Goal: Task Accomplishment & Management: Manage account settings

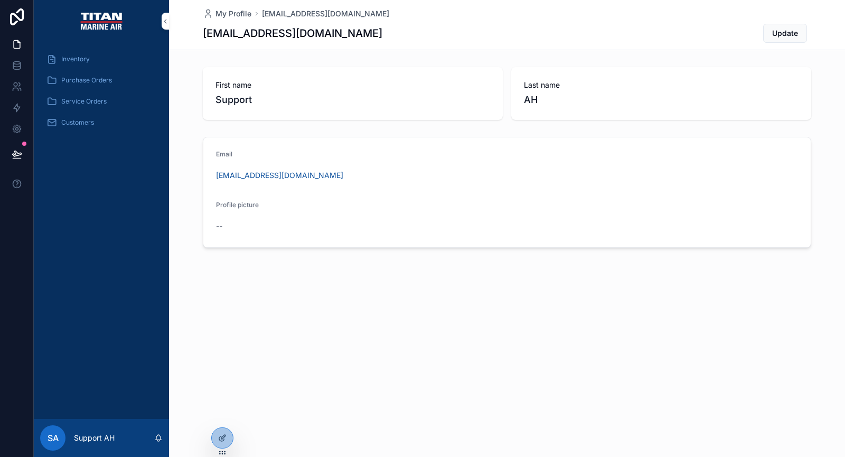
click at [84, 61] on span "Inventory" at bounding box center [75, 59] width 29 height 8
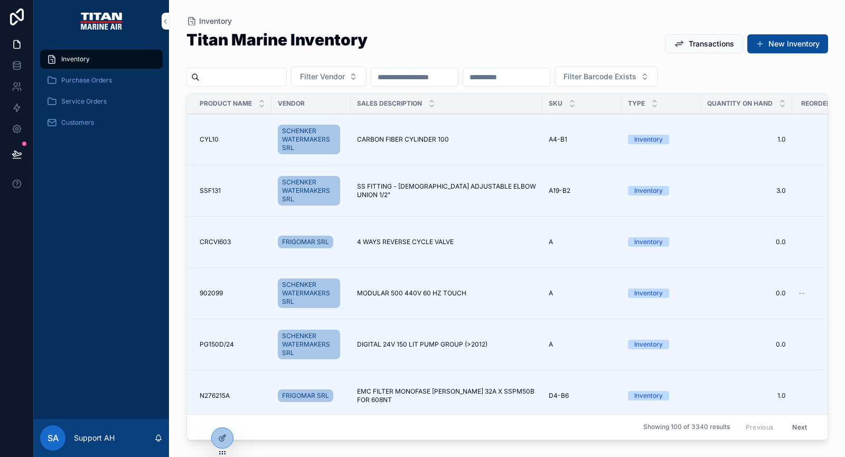
click at [422, 161] on td "CARBON FIBER CYLINDER 100 CARBON FIBER CYLINDER 100" at bounding box center [447, 139] width 192 height 51
click at [431, 138] on span "CARBON FIBER CYLINDER 100" at bounding box center [403, 139] width 92 height 8
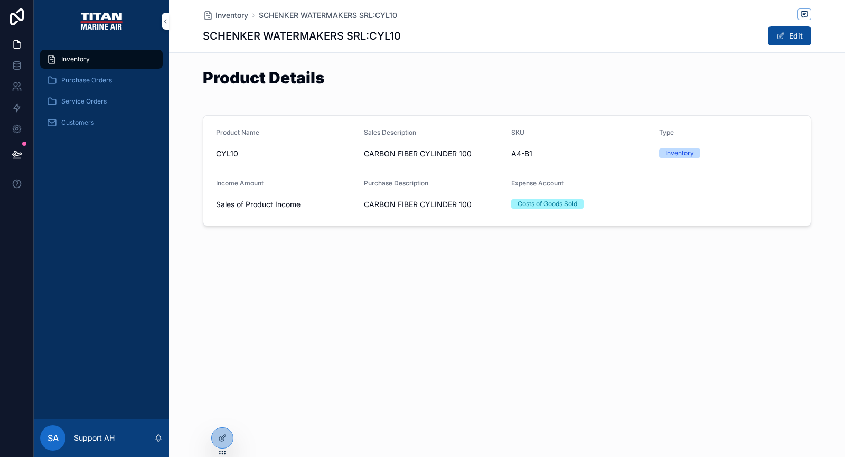
click at [222, 16] on span "Inventory" at bounding box center [231, 15] width 33 height 11
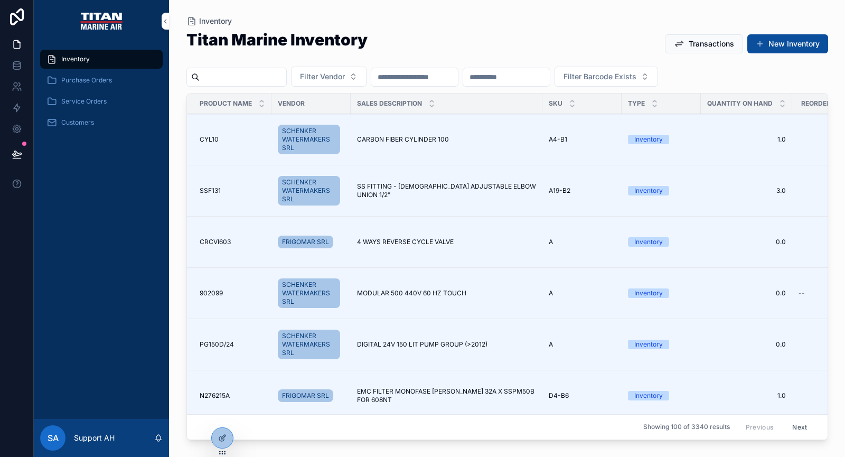
click at [715, 34] on div "Transactions New Inventory" at bounding box center [742, 44] width 172 height 20
click at [713, 40] on span "Transactions" at bounding box center [710, 44] width 45 height 11
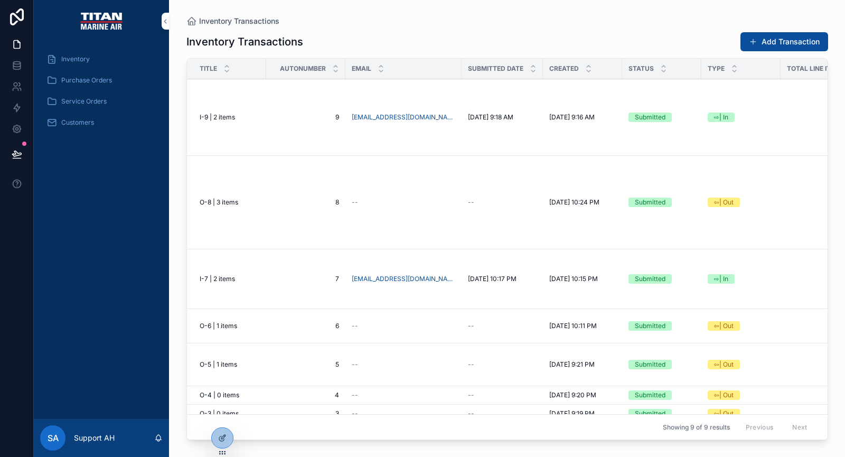
click at [780, 38] on button "Add Transaction" at bounding box center [784, 41] width 88 height 19
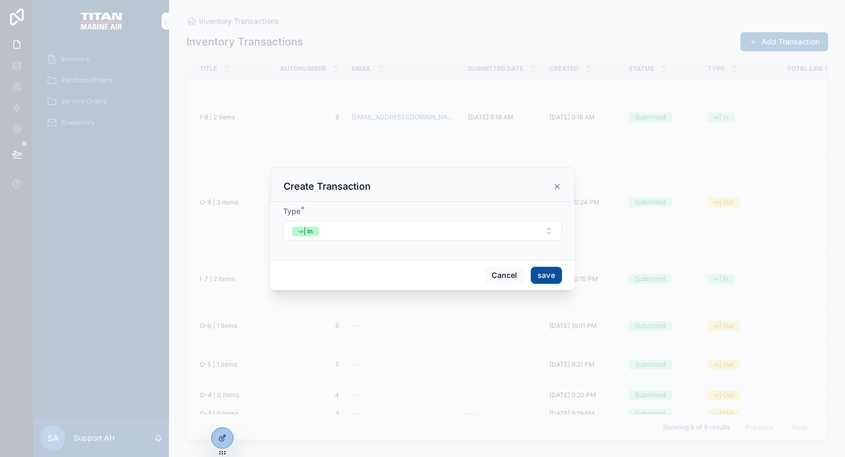
click at [542, 273] on button "save" at bounding box center [546, 275] width 31 height 17
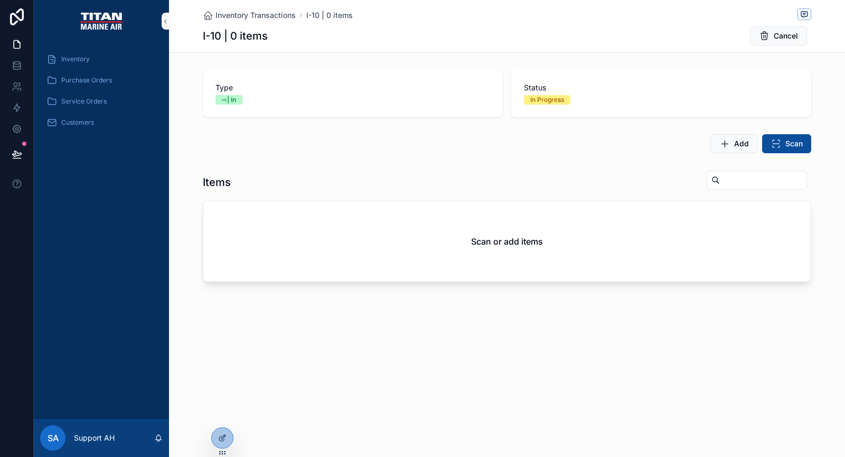
click at [780, 145] on icon "scrollable content" at bounding box center [775, 143] width 11 height 11
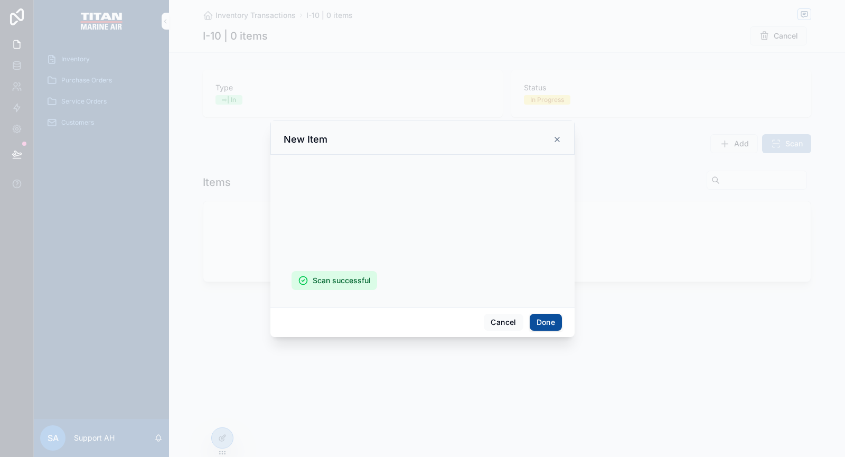
click at [541, 314] on button "Done" at bounding box center [545, 322] width 32 height 17
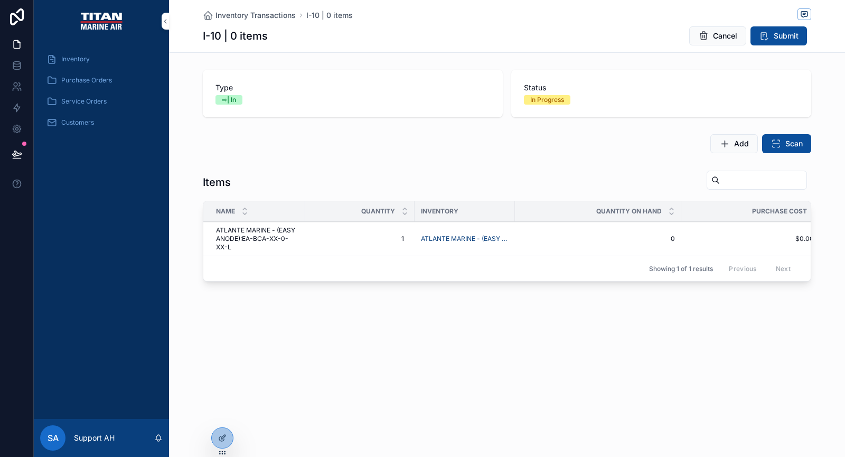
click at [0, 0] on span "Delete" at bounding box center [0, 0] width 0 height 0
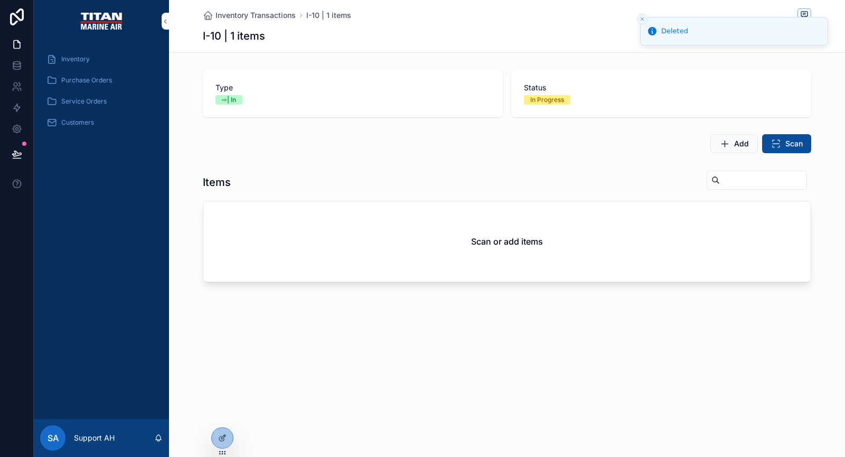
click at [641, 19] on icon "Close toast" at bounding box center [642, 19] width 6 height 6
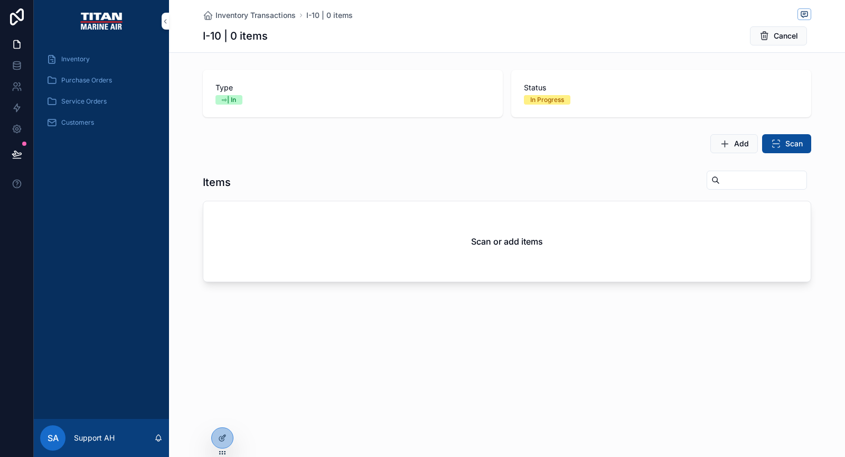
click at [788, 37] on span "Cancel" at bounding box center [785, 36] width 24 height 11
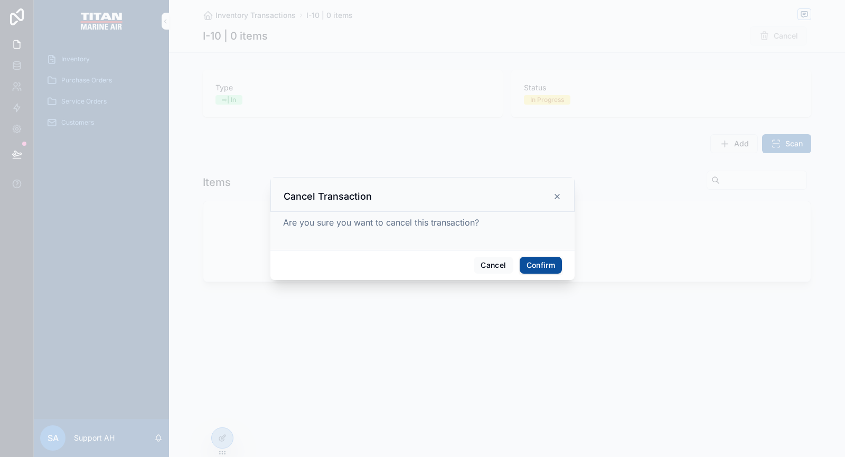
click at [532, 266] on button "Confirm" at bounding box center [540, 265] width 42 height 17
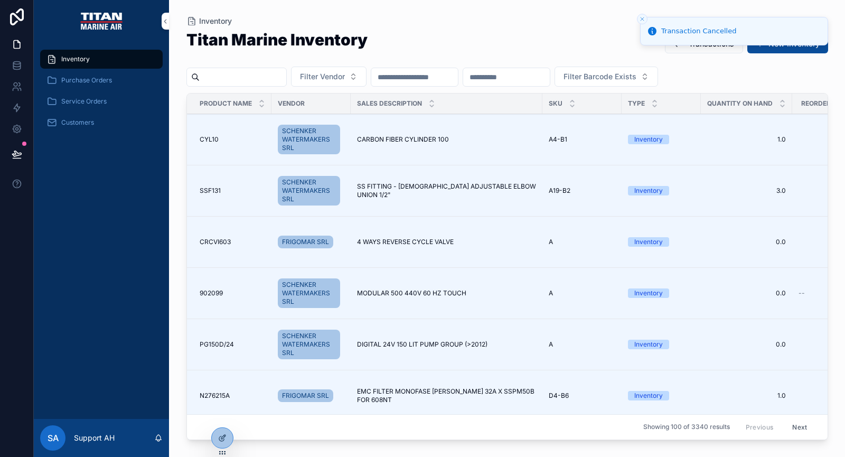
click at [641, 18] on line "Close toast" at bounding box center [641, 18] width 3 height 3
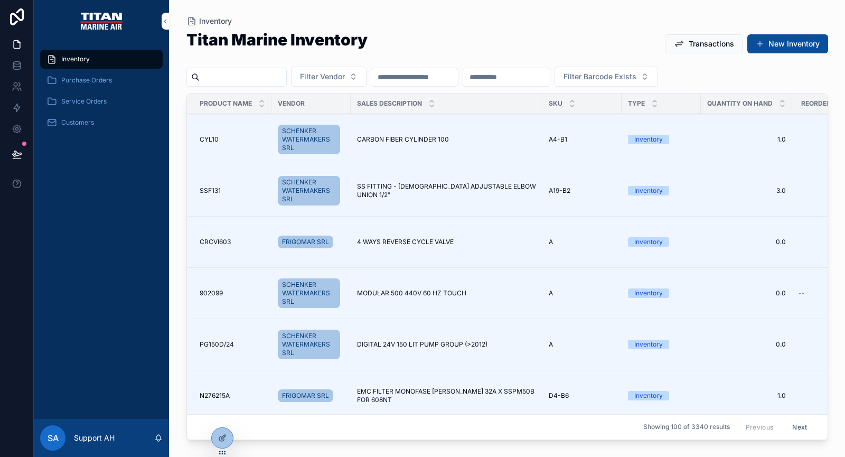
click at [82, 63] on span "Inventory" at bounding box center [75, 59] width 29 height 8
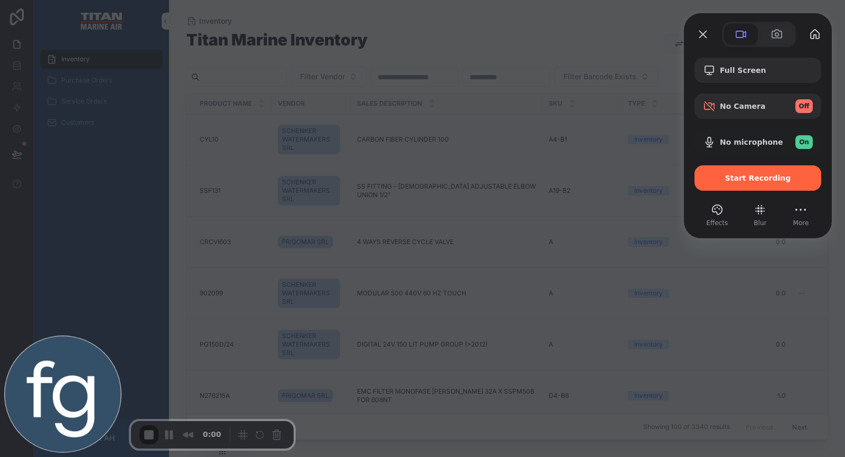
click at [603, 48] on div at bounding box center [422, 228] width 845 height 457
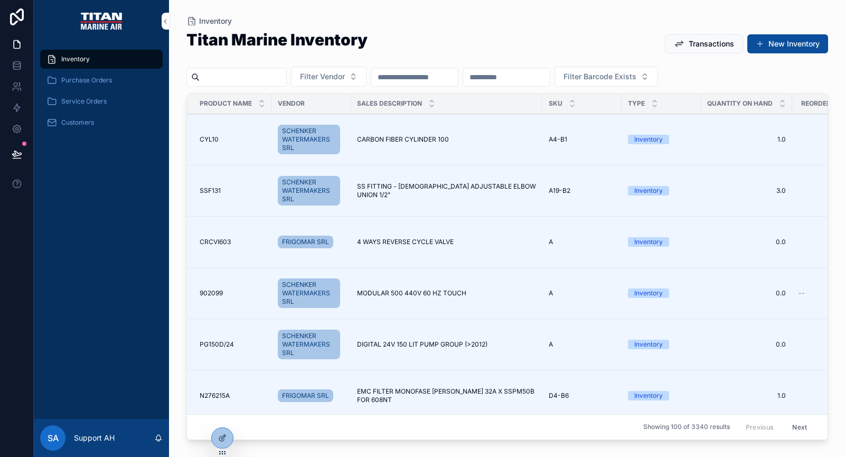
click at [705, 44] on span "Transactions" at bounding box center [710, 44] width 45 height 11
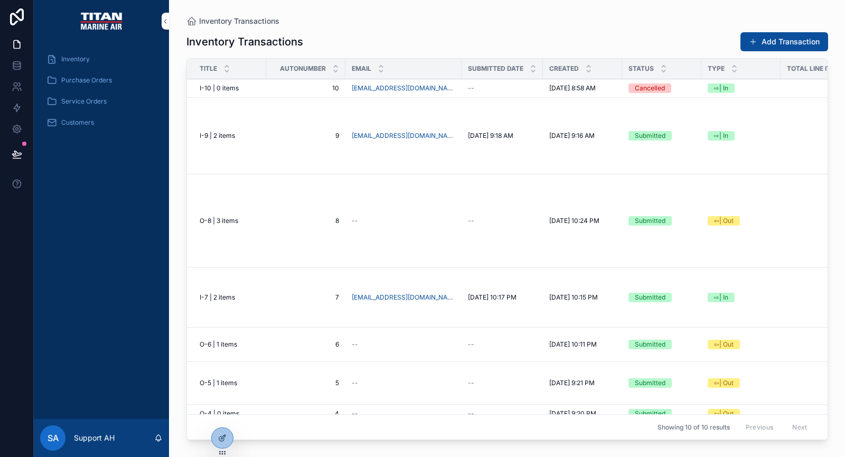
click at [93, 59] on div "Inventory" at bounding box center [101, 59] width 110 height 17
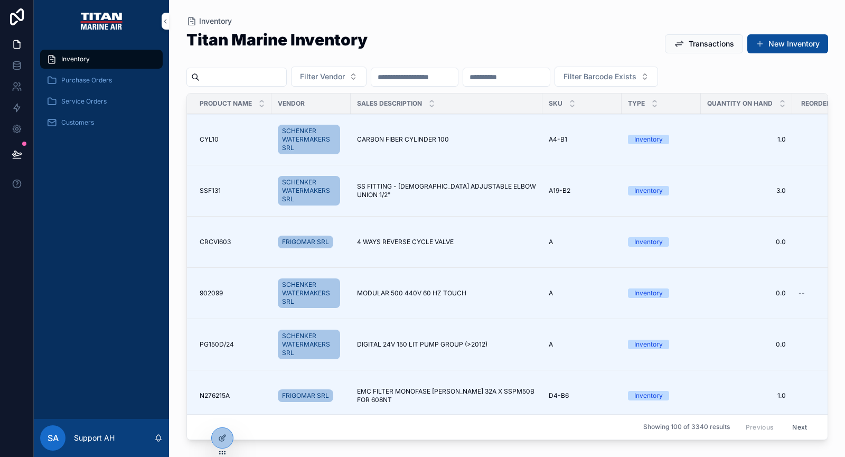
click at [707, 46] on span "Transactions" at bounding box center [710, 44] width 45 height 11
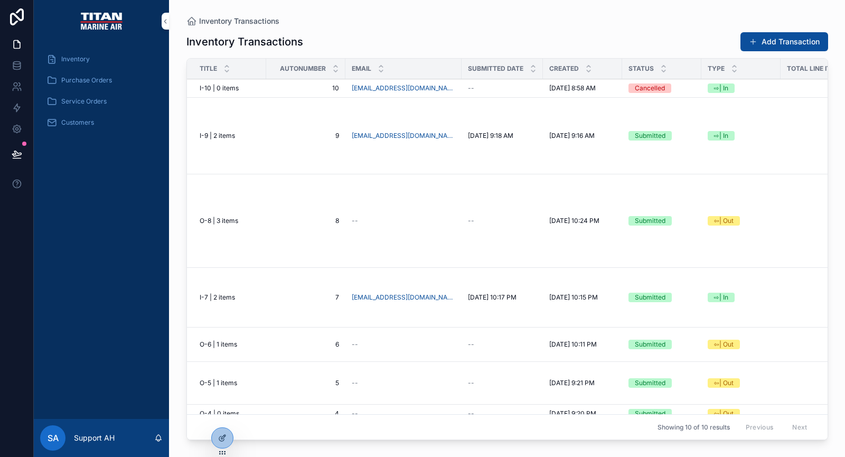
click at [776, 42] on button "Add Transaction" at bounding box center [784, 41] width 88 height 19
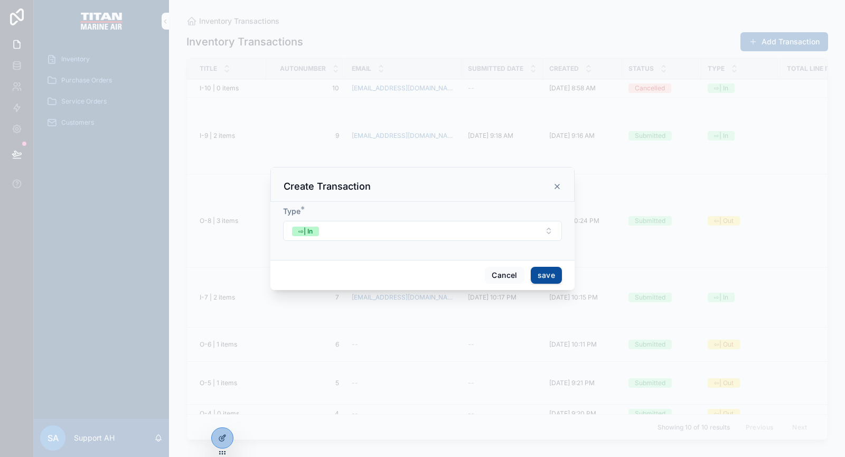
click at [391, 233] on button "⇨| In" at bounding box center [422, 231] width 279 height 20
click at [401, 233] on button "⇨| In" at bounding box center [422, 231] width 279 height 20
click at [551, 277] on button "save" at bounding box center [546, 275] width 31 height 17
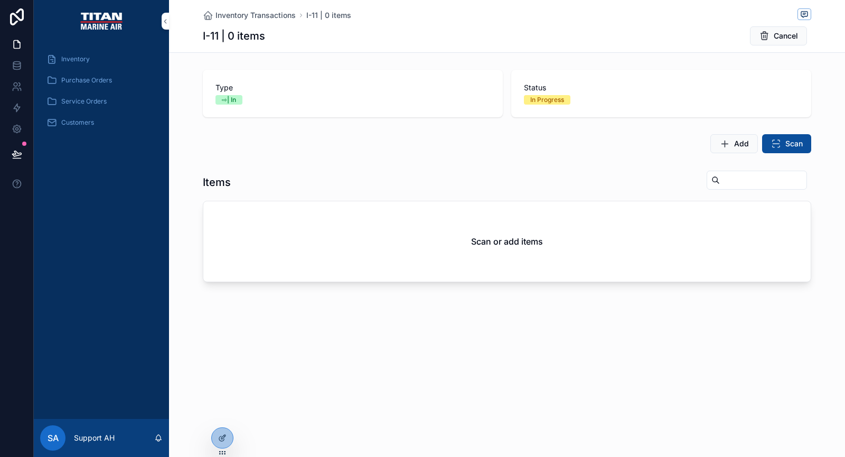
click at [736, 146] on span "Add" at bounding box center [741, 143] width 15 height 11
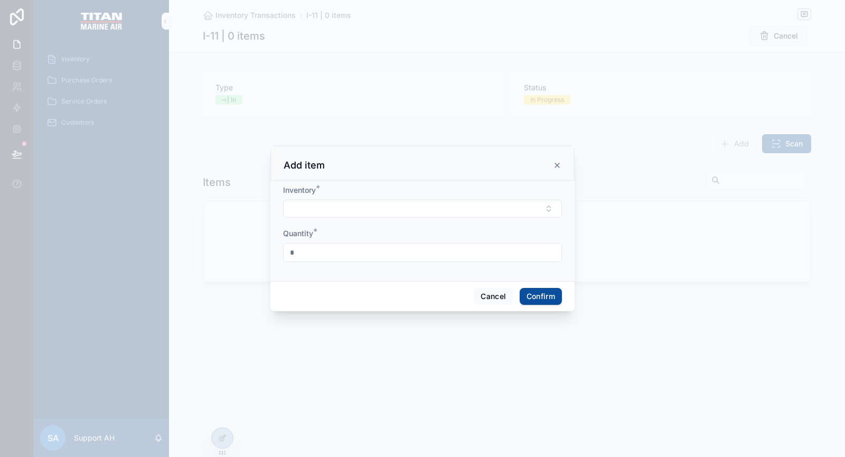
click at [344, 213] on button "Select Button" at bounding box center [422, 209] width 279 height 18
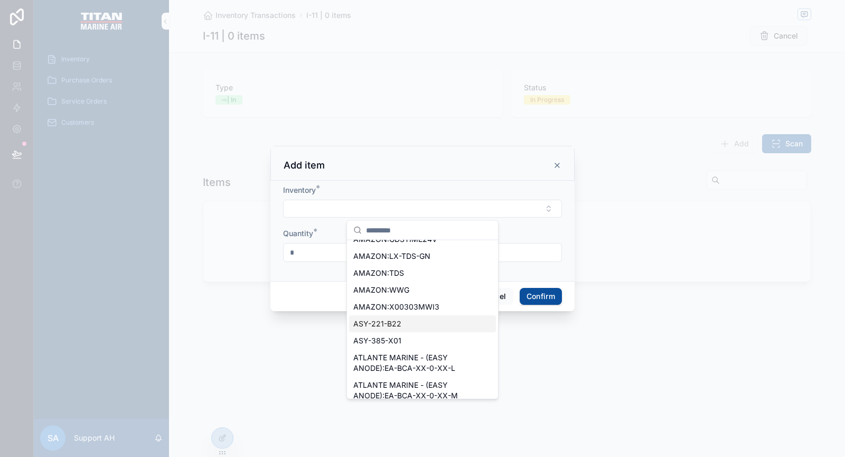
scroll to position [370, 0]
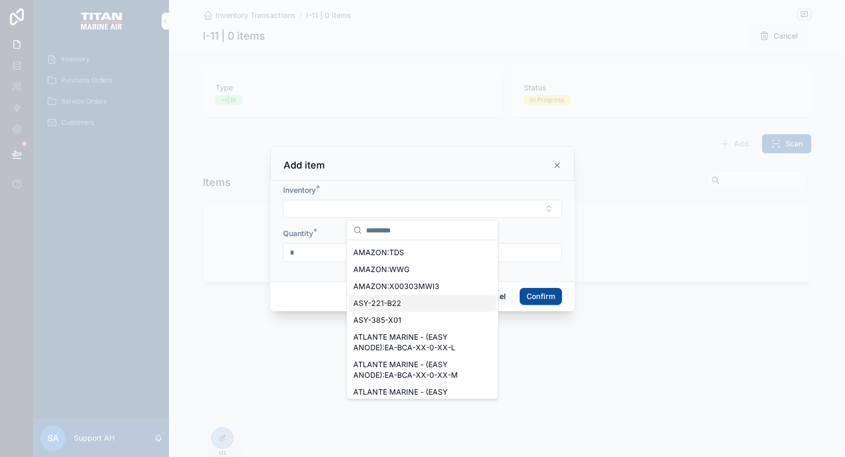
click at [401, 305] on div "ASY-221-B22" at bounding box center [422, 303] width 147 height 17
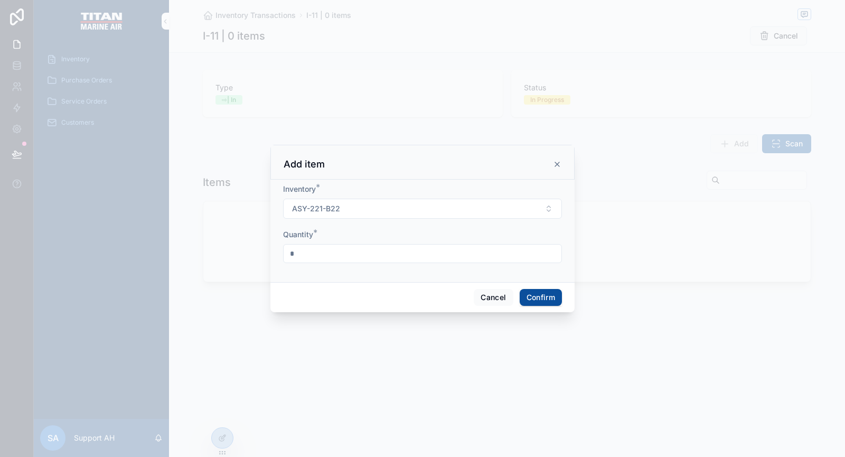
click at [300, 253] on input "*" at bounding box center [422, 253] width 278 height 15
type input "*"
click at [532, 296] on button "Confirm" at bounding box center [540, 297] width 42 height 17
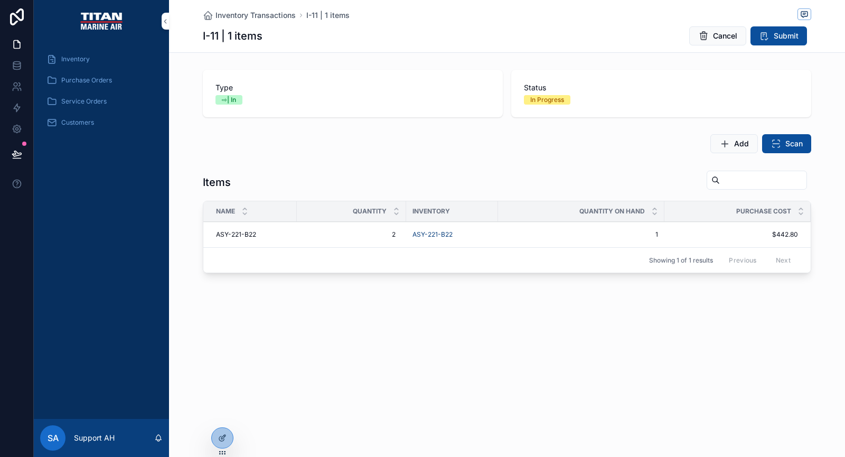
click at [792, 140] on span "Scan" at bounding box center [793, 143] width 17 height 11
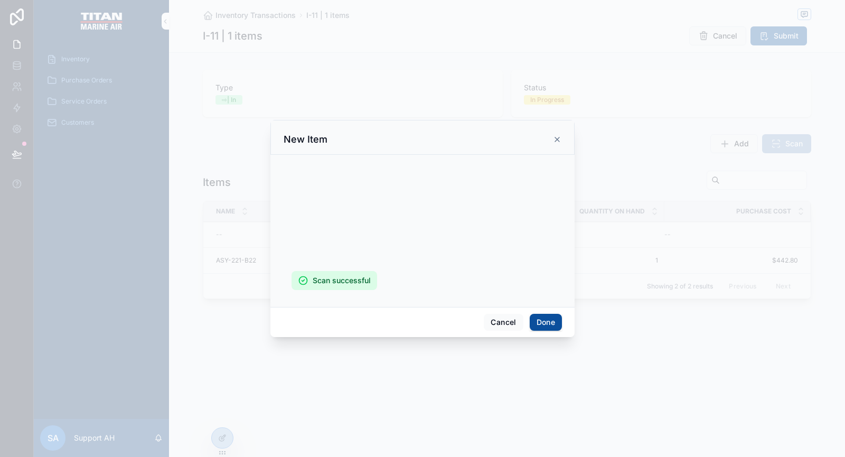
click at [531, 314] on button "Done" at bounding box center [545, 322] width 32 height 17
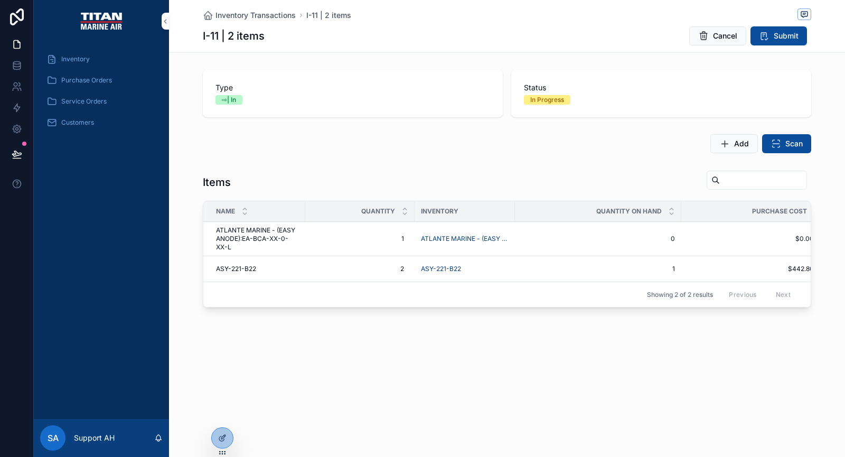
click at [396, 239] on span "1" at bounding box center [360, 238] width 88 height 8
click at [336, 255] on input "*" at bounding box center [367, 254] width 99 height 15
type input "*"
click at [441, 251] on icon "scrollable content" at bounding box center [445, 253] width 8 height 8
click at [778, 36] on span "Submit" at bounding box center [785, 36] width 25 height 11
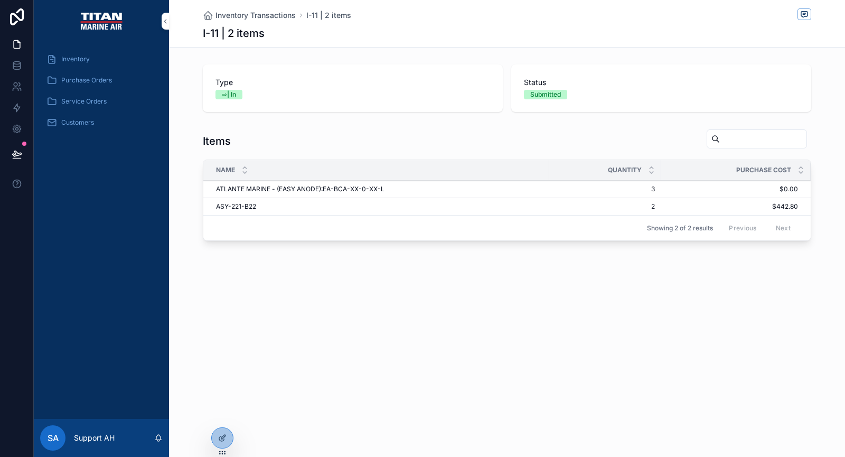
click at [277, 17] on span "Inventory Transactions" at bounding box center [255, 15] width 80 height 11
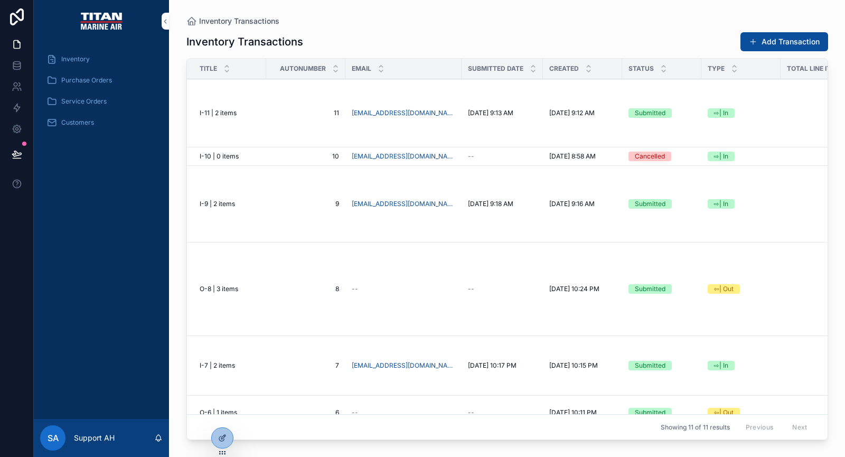
click at [784, 43] on button "Add Transaction" at bounding box center [784, 41] width 88 height 19
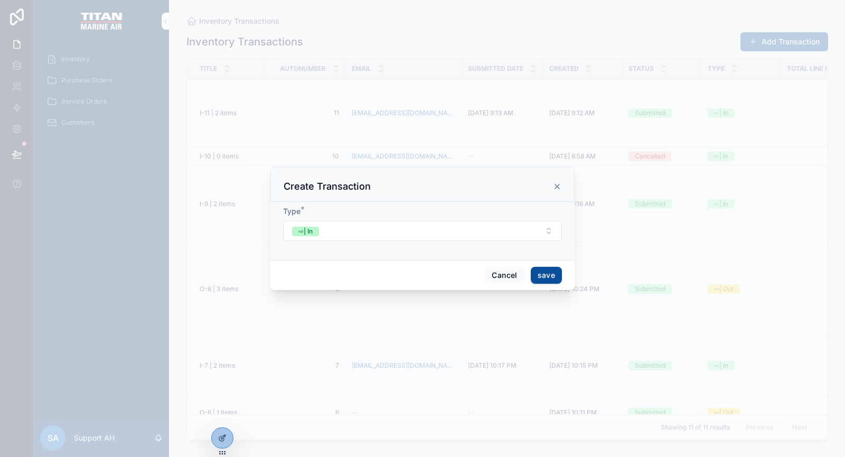
click at [387, 230] on button "⇨| In" at bounding box center [422, 231] width 279 height 20
click at [383, 293] on span "⇦| Out" at bounding box center [369, 290] width 32 height 10
click at [545, 273] on button "save" at bounding box center [546, 275] width 31 height 17
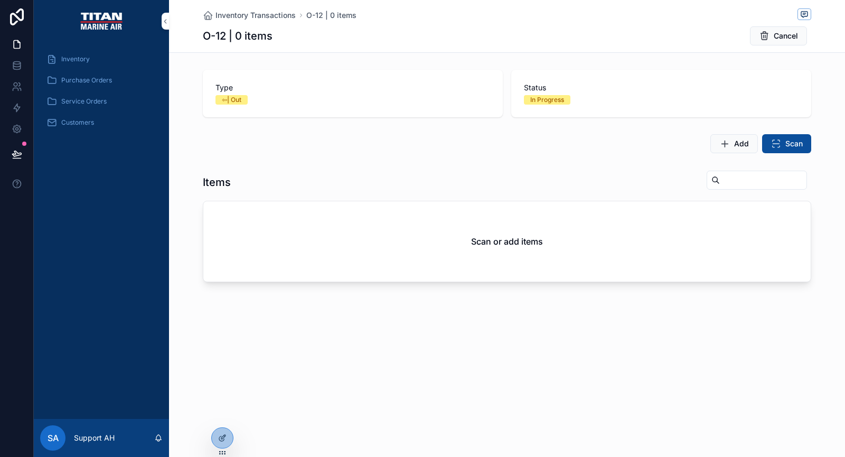
click at [788, 147] on span "Scan" at bounding box center [793, 143] width 17 height 11
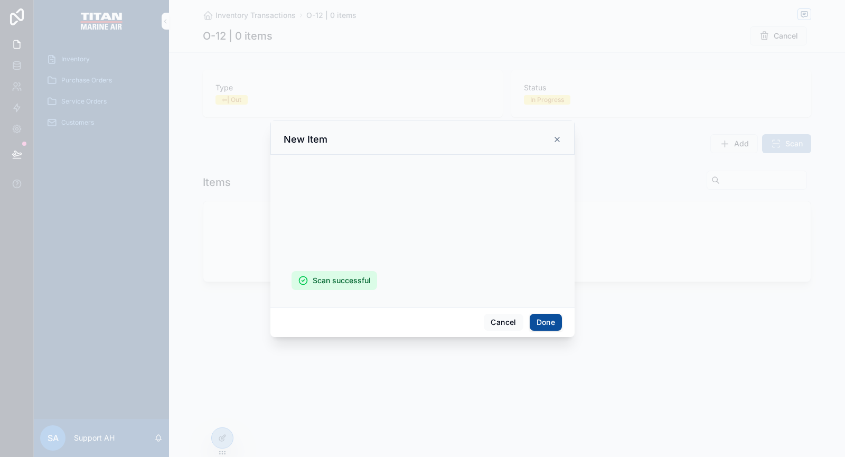
click at [535, 314] on button "Done" at bounding box center [545, 322] width 32 height 17
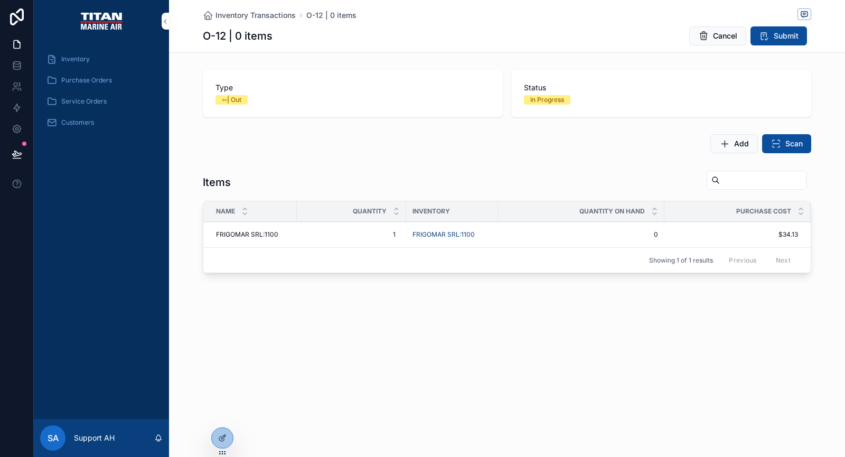
click at [381, 236] on span "1" at bounding box center [351, 234] width 88 height 8
click at [396, 223] on td "1 1" at bounding box center [351, 235] width 109 height 26
click at [390, 232] on span "1" at bounding box center [351, 234] width 88 height 8
type input "*"
click at [438, 249] on icon "scrollable content" at bounding box center [436, 249] width 8 height 8
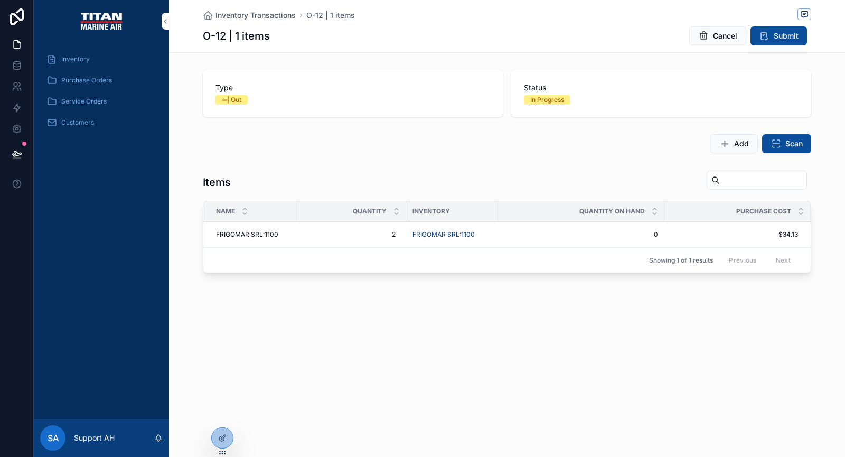
click at [789, 34] on span "Submit" at bounding box center [785, 36] width 25 height 11
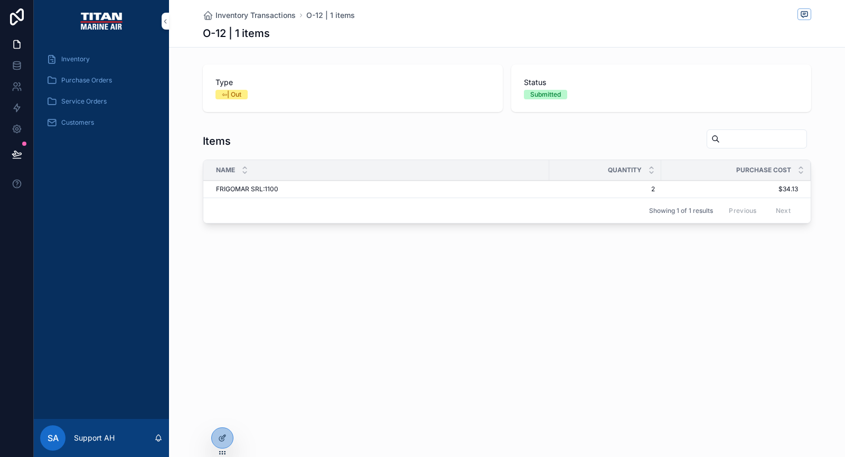
click at [102, 102] on span "Service Orders" at bounding box center [83, 101] width 45 height 8
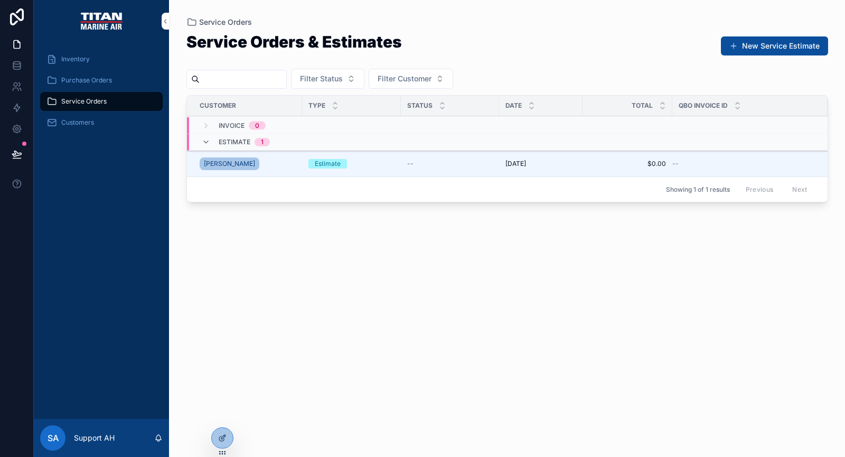
click at [358, 165] on div "Estimate" at bounding box center [351, 164] width 86 height 10
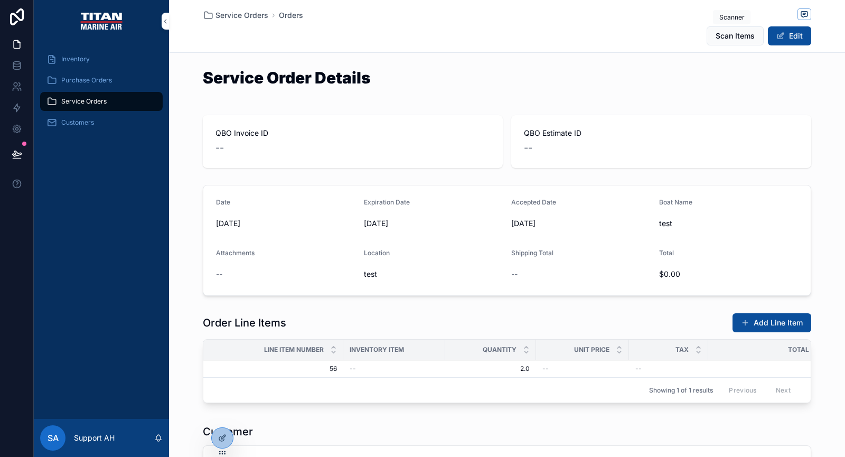
click at [716, 37] on span "Scan Items" at bounding box center [734, 36] width 39 height 11
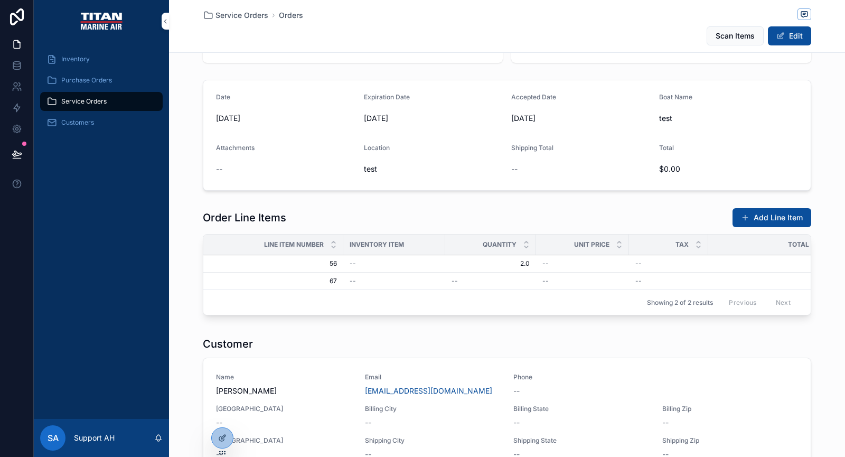
scroll to position [106, 0]
click at [477, 278] on div "--" at bounding box center [490, 280] width 78 height 8
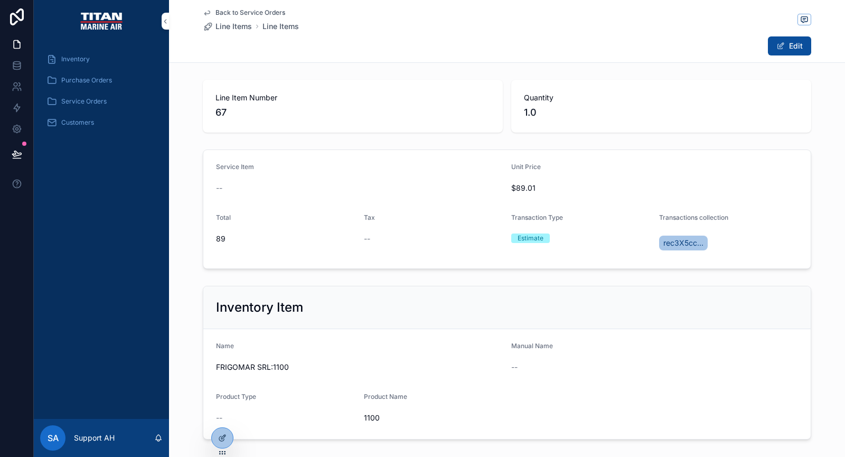
click at [235, 10] on span "Back to Service Orders" at bounding box center [250, 12] width 70 height 8
